Goal: Book appointment/travel/reservation

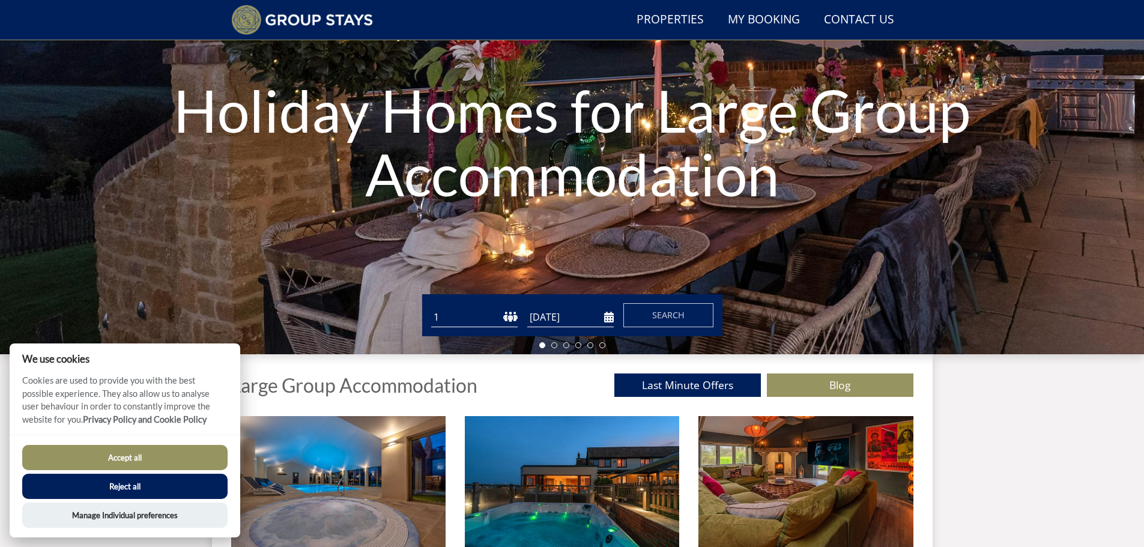
scroll to position [152, 0]
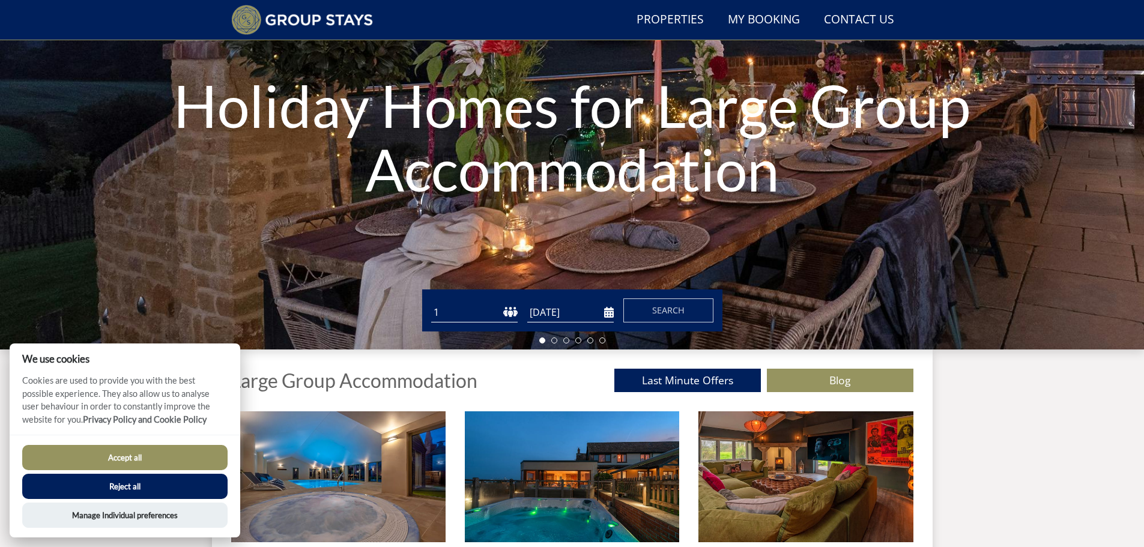
click at [133, 458] on button "Accept all" at bounding box center [124, 457] width 205 height 25
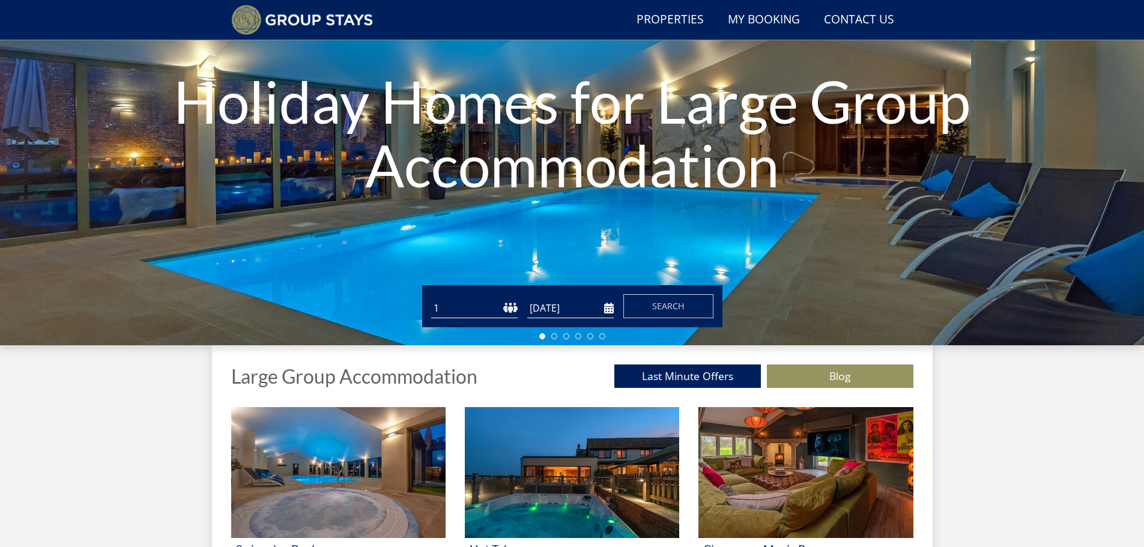
scroll to position [152, 0]
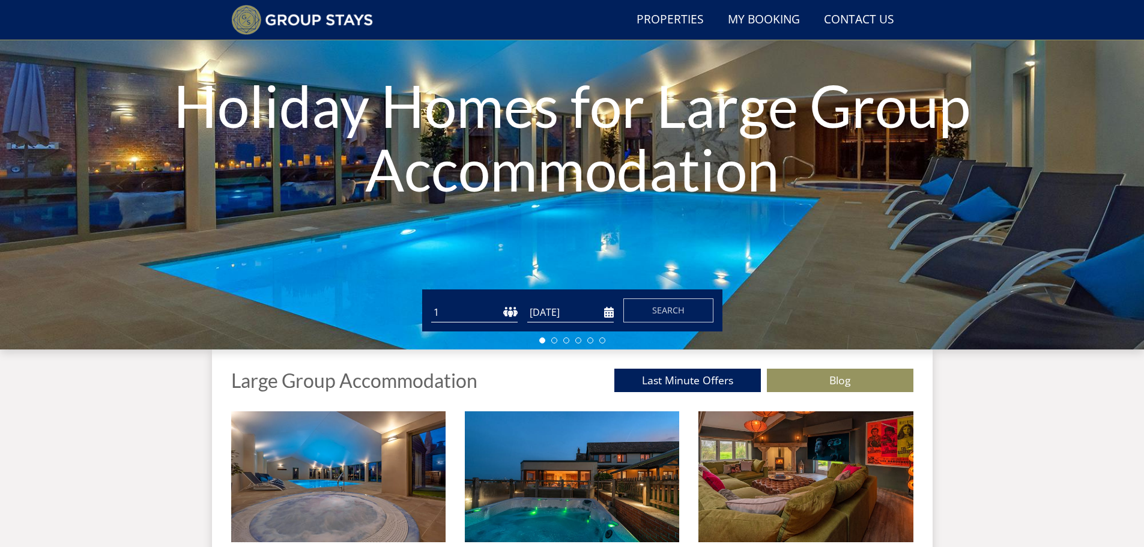
click at [506, 314] on select "1 2 3 4 5 6 7 8 9 10 11 12 13 14 15 16 17 18 19 20 21 22 23 24 25 26 27 28 29 3…" at bounding box center [474, 313] width 86 height 20
click at [431, 303] on select "1 2 3 4 5 6 7 8 9 10 11 12 13 14 15 16 17 18 19 20 21 22 23 24 25 26 27 28 29 3…" at bounding box center [474, 313] width 86 height 20
click at [585, 315] on input "[DATE]" at bounding box center [570, 313] width 86 height 20
click at [440, 313] on select "1 2 3 4 5 6 7 8 9 10 11 12 13 14 15 16 17 18 19 20 21 22 23 24 25 26 27 28 29 3…" at bounding box center [474, 313] width 86 height 20
select select "10"
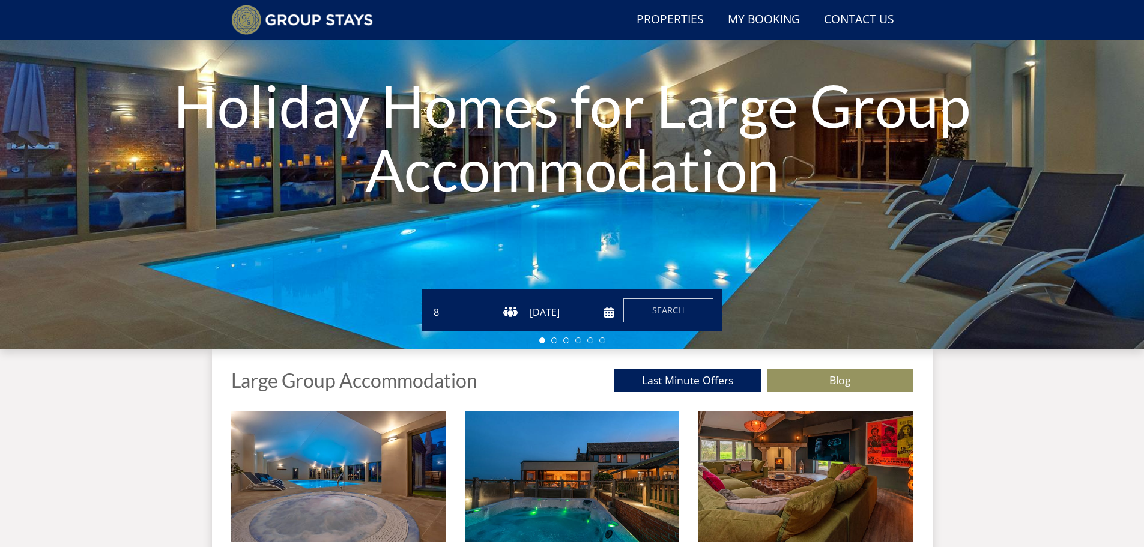
click at [431, 303] on select "1 2 3 4 5 6 7 8 9 10 11 12 13 14 15 16 17 18 19 20 21 22 23 24 25 26 27 28 29 3…" at bounding box center [474, 313] width 86 height 20
click at [607, 313] on input "[DATE]" at bounding box center [570, 313] width 86 height 20
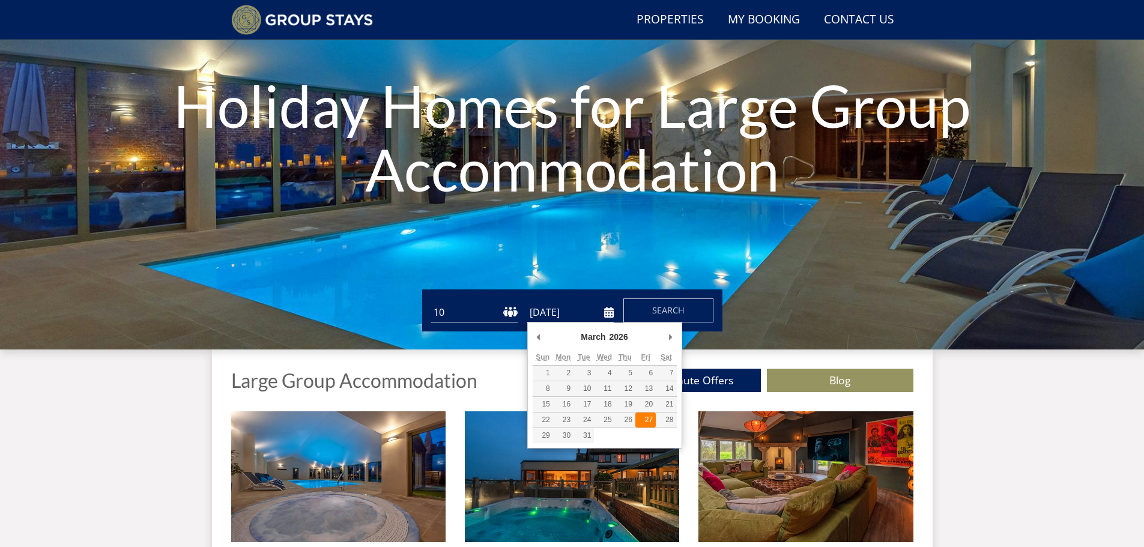
type input "27/03/2026"
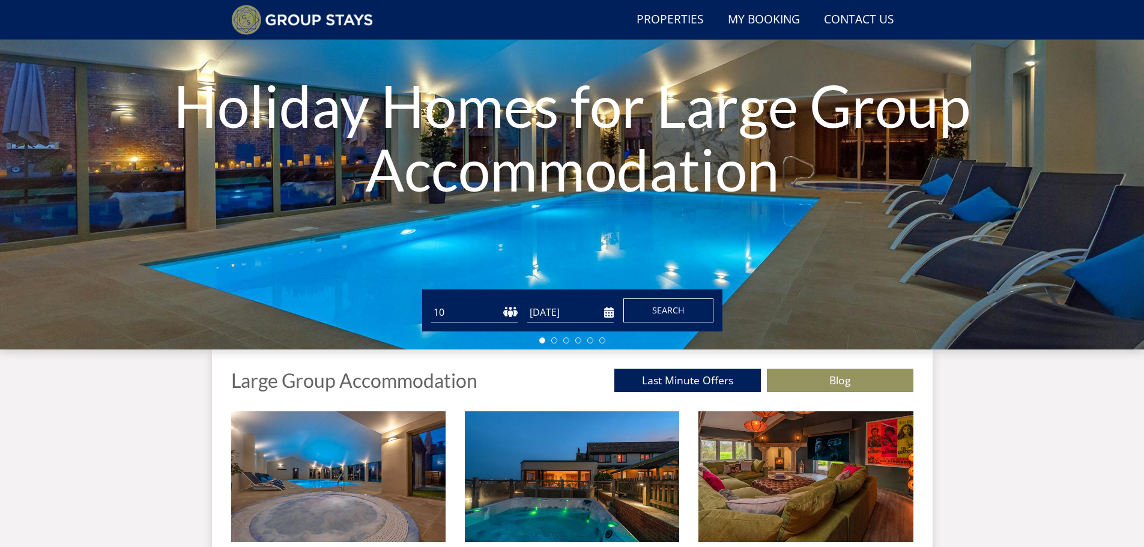
click at [677, 315] on span "Search" at bounding box center [668, 309] width 32 height 11
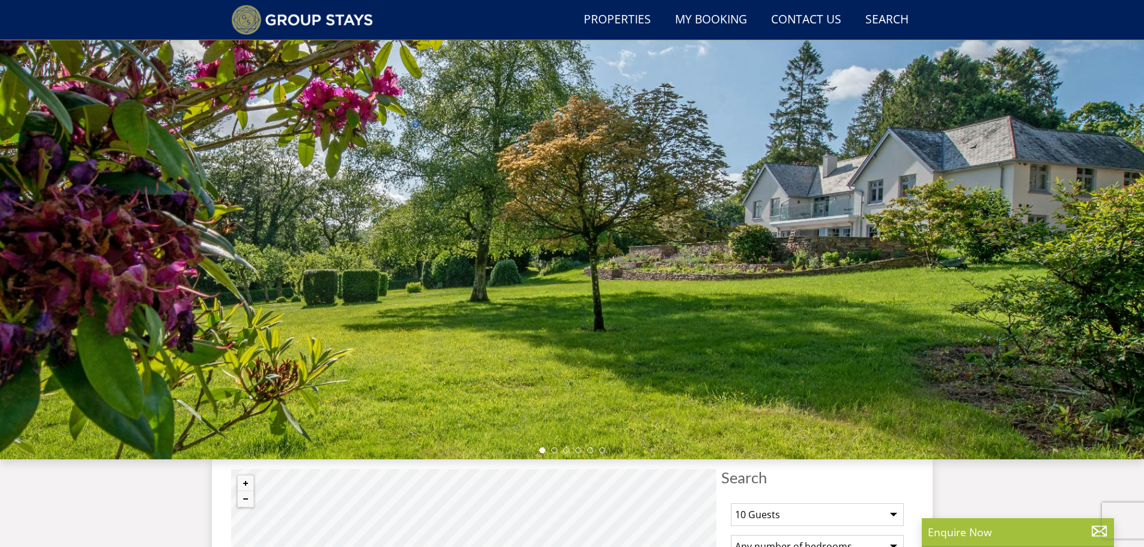
scroll to position [163, 0]
